Goal: Contribute content: Contribute content

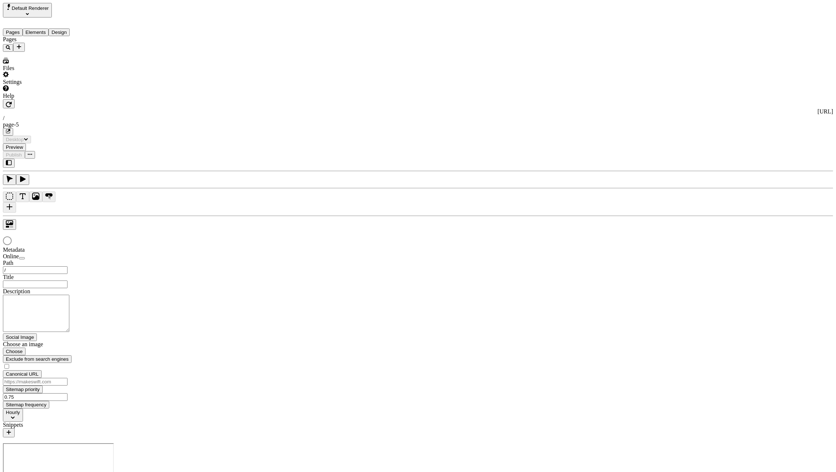
type input "/page-5"
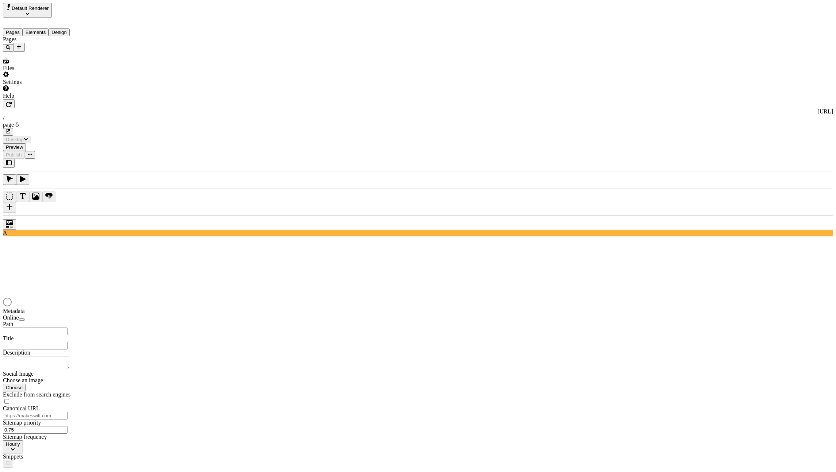
type input "/page-5"
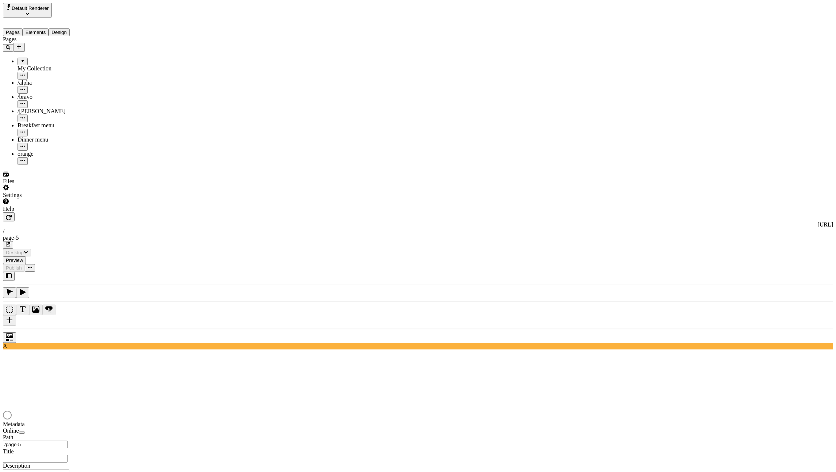
click at [48, 28] on button "Elements" at bounding box center [36, 32] width 26 height 8
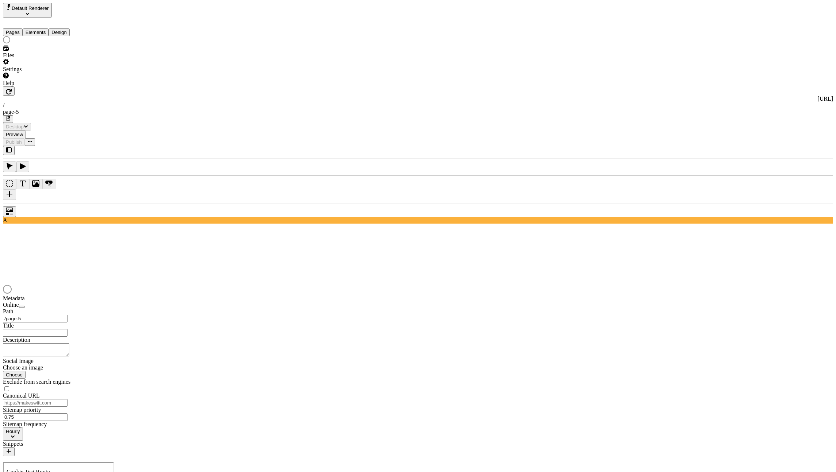
click at [22, 28] on button "Pages" at bounding box center [13, 32] width 20 height 8
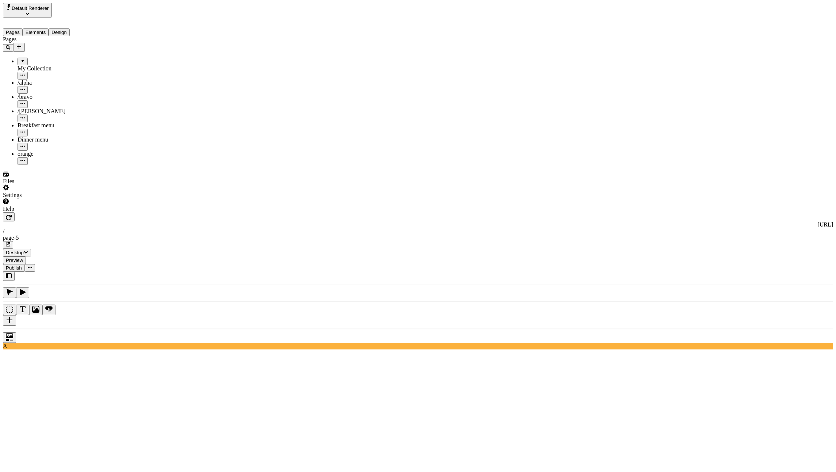
click at [46, 28] on button "Elements" at bounding box center [36, 32] width 26 height 8
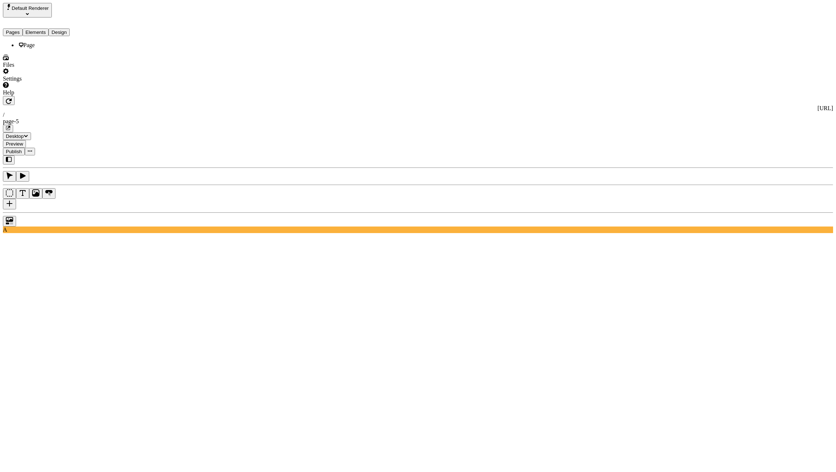
click at [45, 8] on span "Default Renderer" at bounding box center [30, 7] width 37 height 5
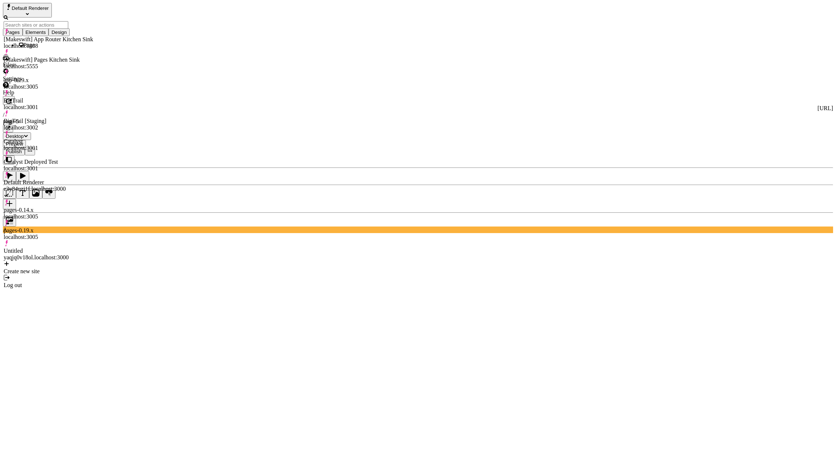
click at [55, 36] on div "[Makeswift] App Router Kitchen Sink" at bounding box center [48, 39] width 89 height 7
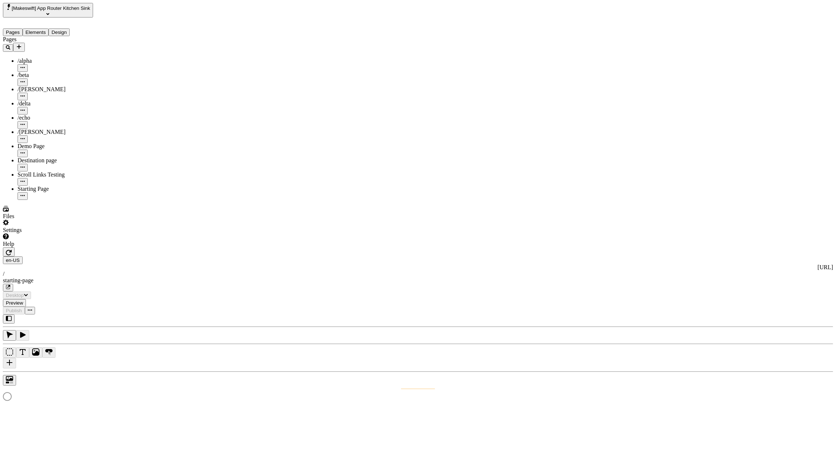
type input "/starting-page"
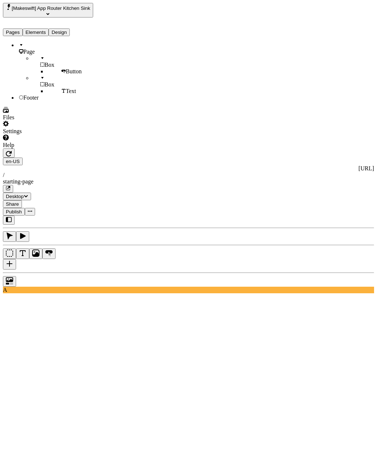
click at [49, 28] on button "Elements" at bounding box center [36, 32] width 26 height 8
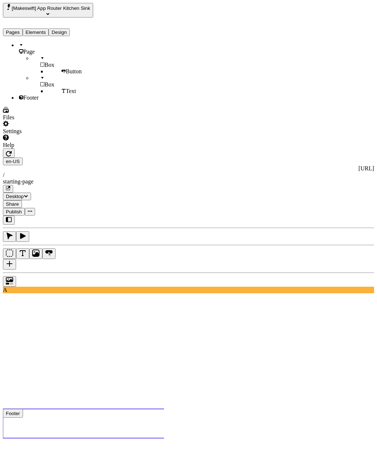
click at [38, 101] on div "Footer" at bounding box center [61, 98] width 87 height 7
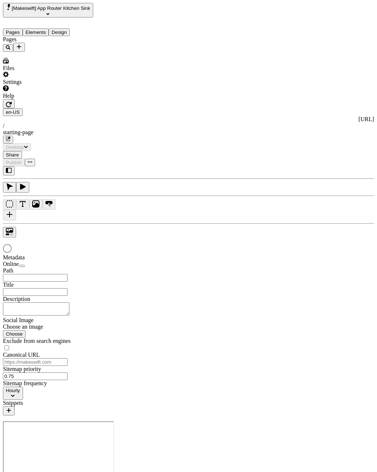
type input "/starting-page"
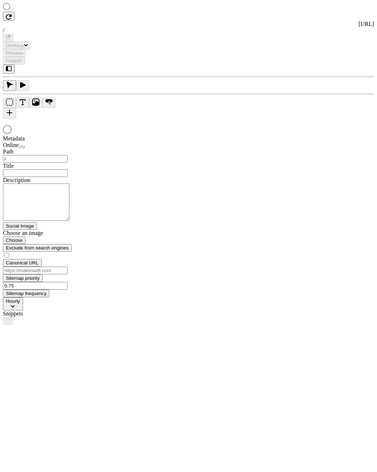
type input "/starting-page"
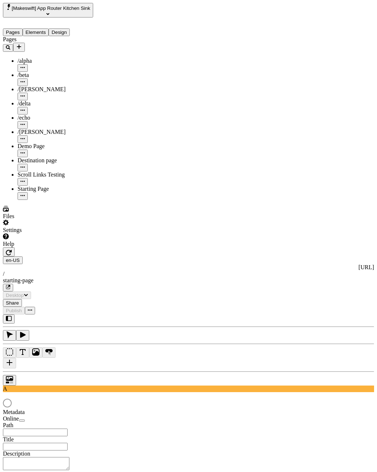
type input "/starting-page"
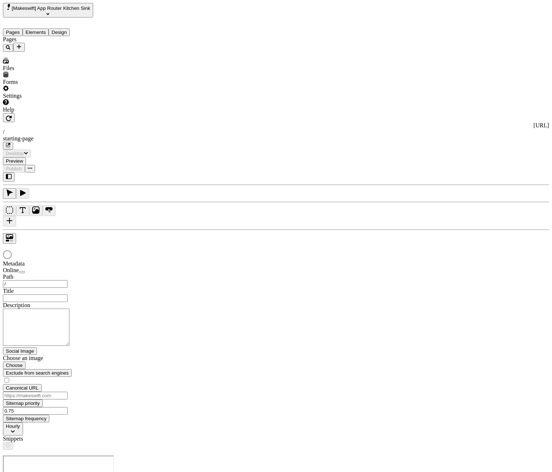
type input "/starting-page"
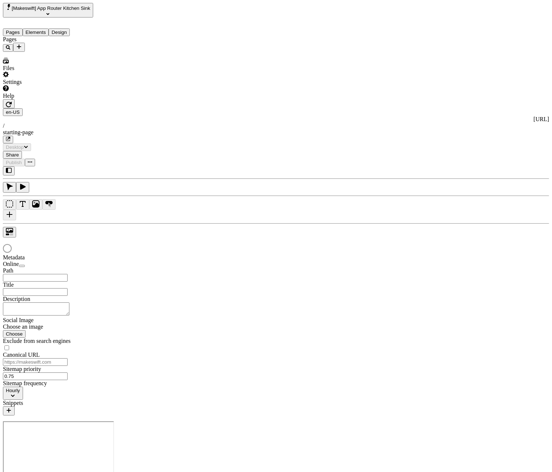
type input "/starting-page"
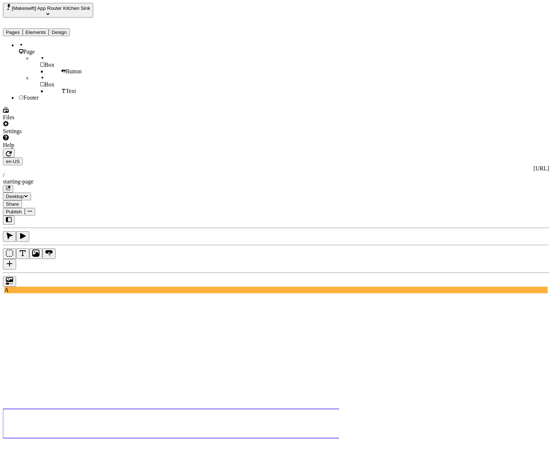
click at [37, 28] on button "Elements" at bounding box center [36, 32] width 26 height 8
click at [23, 28] on button "Pages" at bounding box center [13, 32] width 20 height 8
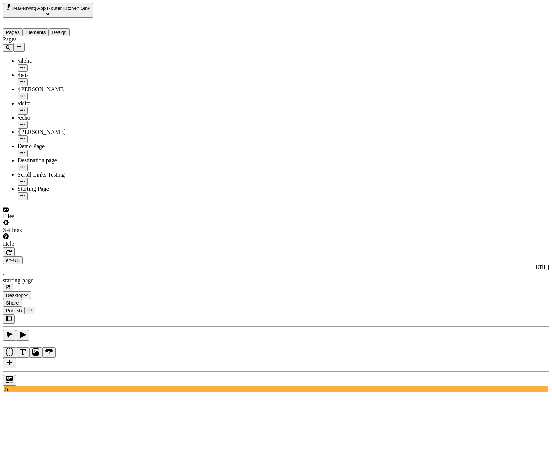
click at [15, 248] on button "button" at bounding box center [9, 252] width 12 height 9
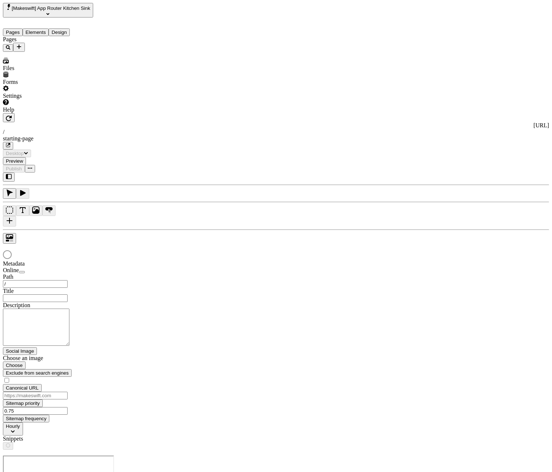
type input "/starting-page"
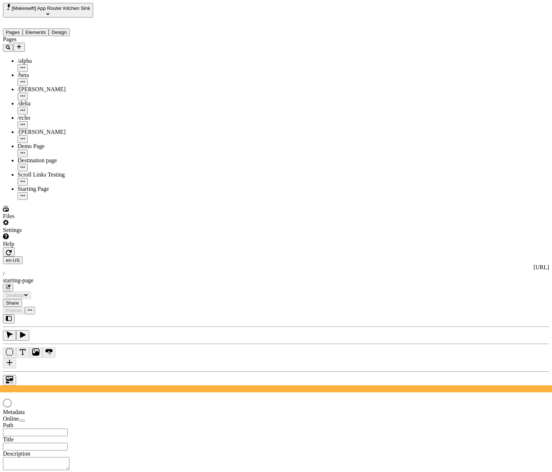
type input "/starting-page"
click at [12, 250] on icon "button" at bounding box center [9, 252] width 6 height 5
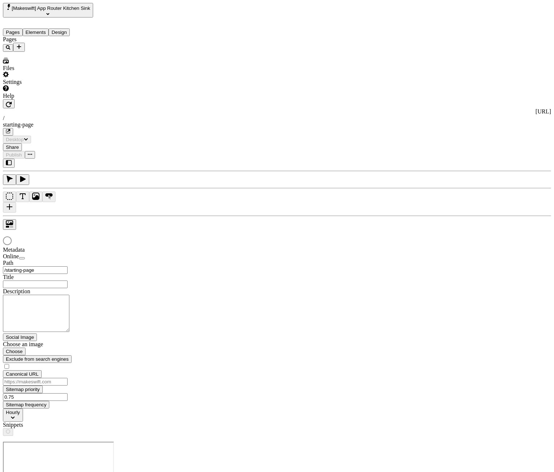
type input "/starting-page"
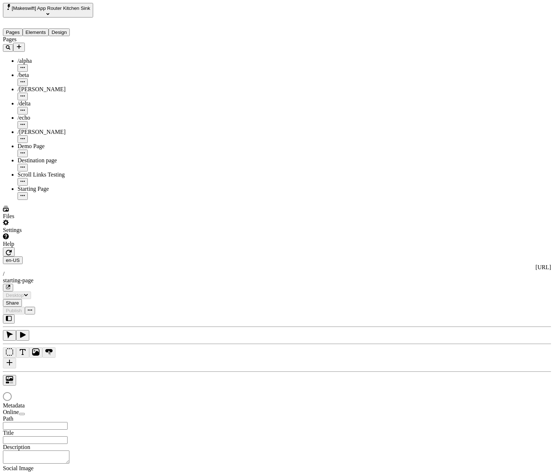
type input "/starting-page"
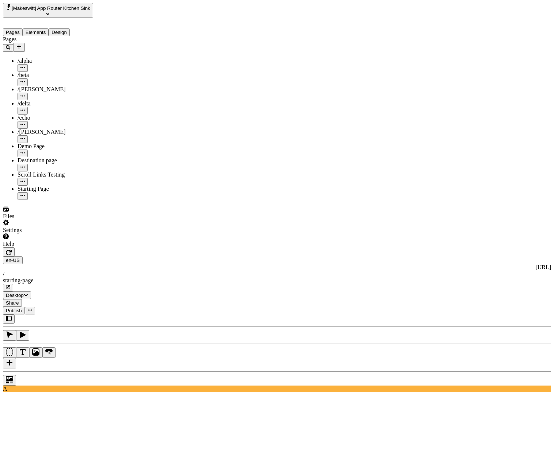
click at [49, 28] on button "Elements" at bounding box center [36, 32] width 26 height 8
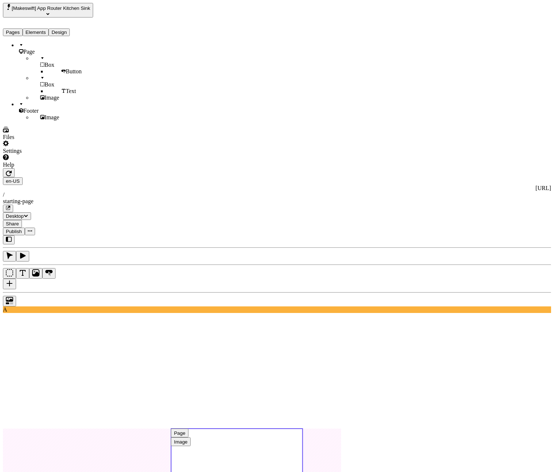
click at [302, 429] on use at bounding box center [236, 473] width 131 height 88
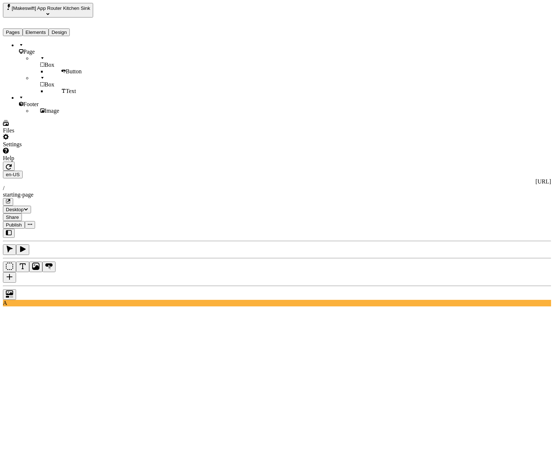
click at [32, 108] on div "Image" at bounding box center [68, 111] width 72 height 7
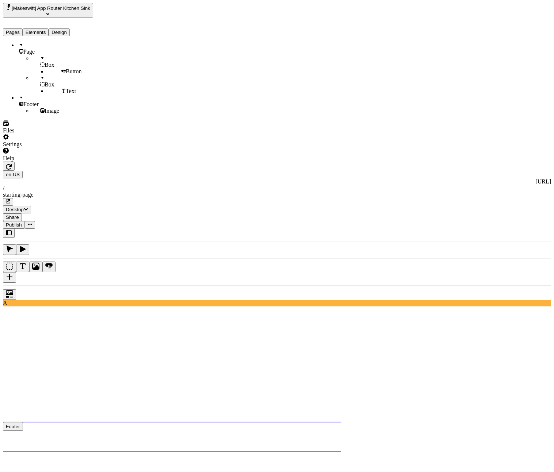
click at [272, 422] on use at bounding box center [237, 436] width 468 height 29
click at [85, 111] on div "Image" at bounding box center [68, 111] width 72 height 7
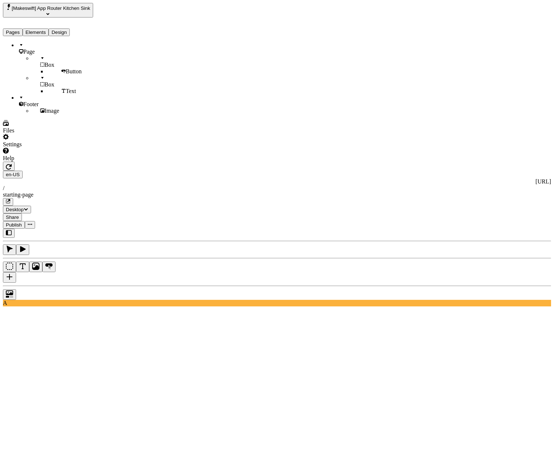
click at [12, 164] on icon "button" at bounding box center [9, 167] width 6 height 6
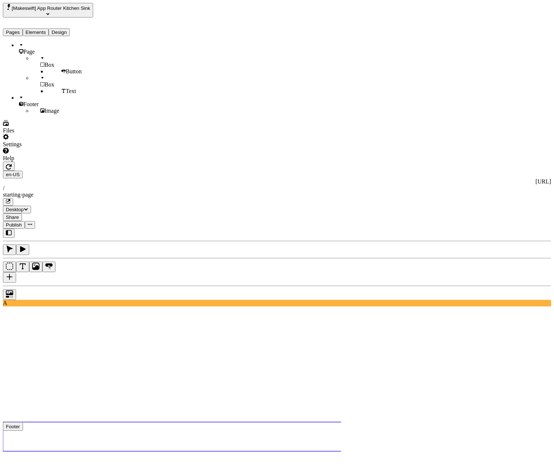
click at [336, 422] on use at bounding box center [237, 436] width 468 height 29
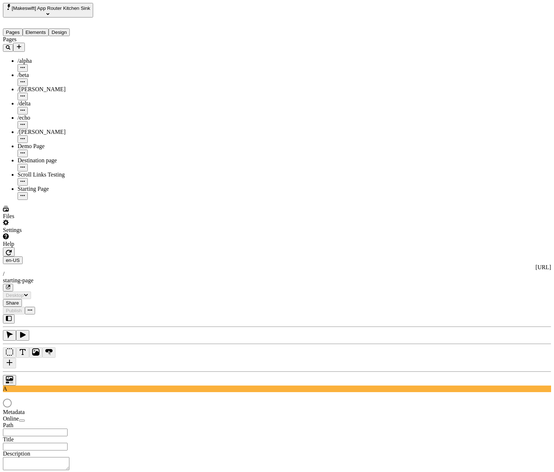
type input "/starting-page"
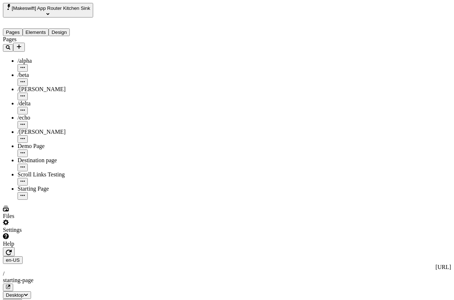
type textarea "Starting page edit me"
click at [12, 250] on icon "button" at bounding box center [9, 253] width 6 height 6
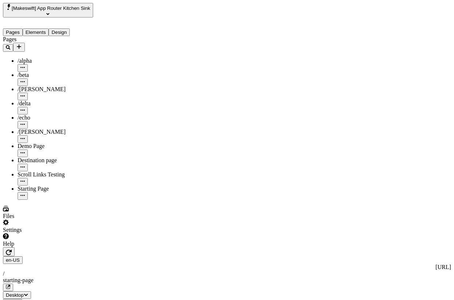
click at [15, 248] on button "button" at bounding box center [9, 252] width 12 height 9
